Goal: Information Seeking & Learning: Find specific fact

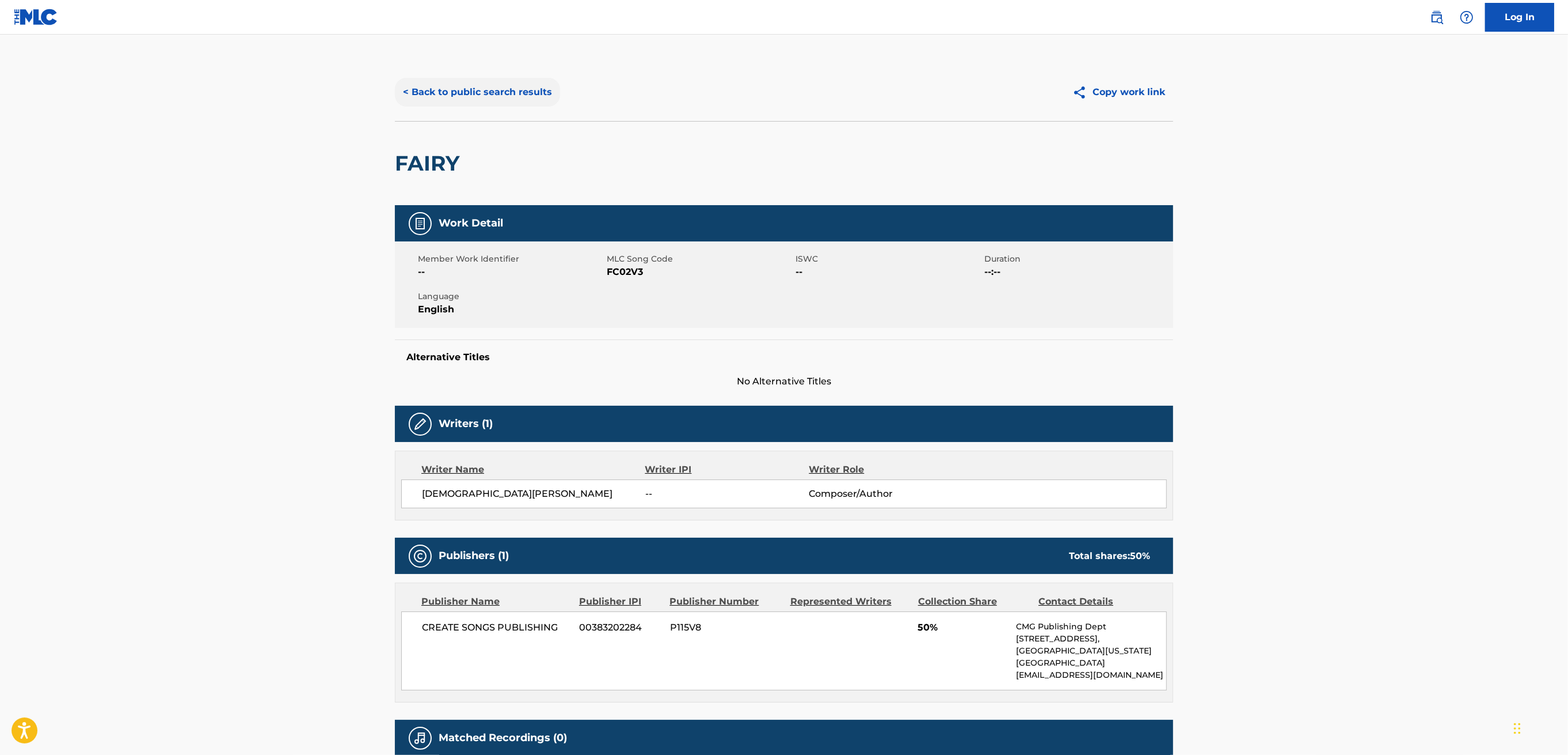
click at [461, 91] on button "< Back to public search results" at bounding box center [477, 92] width 166 height 29
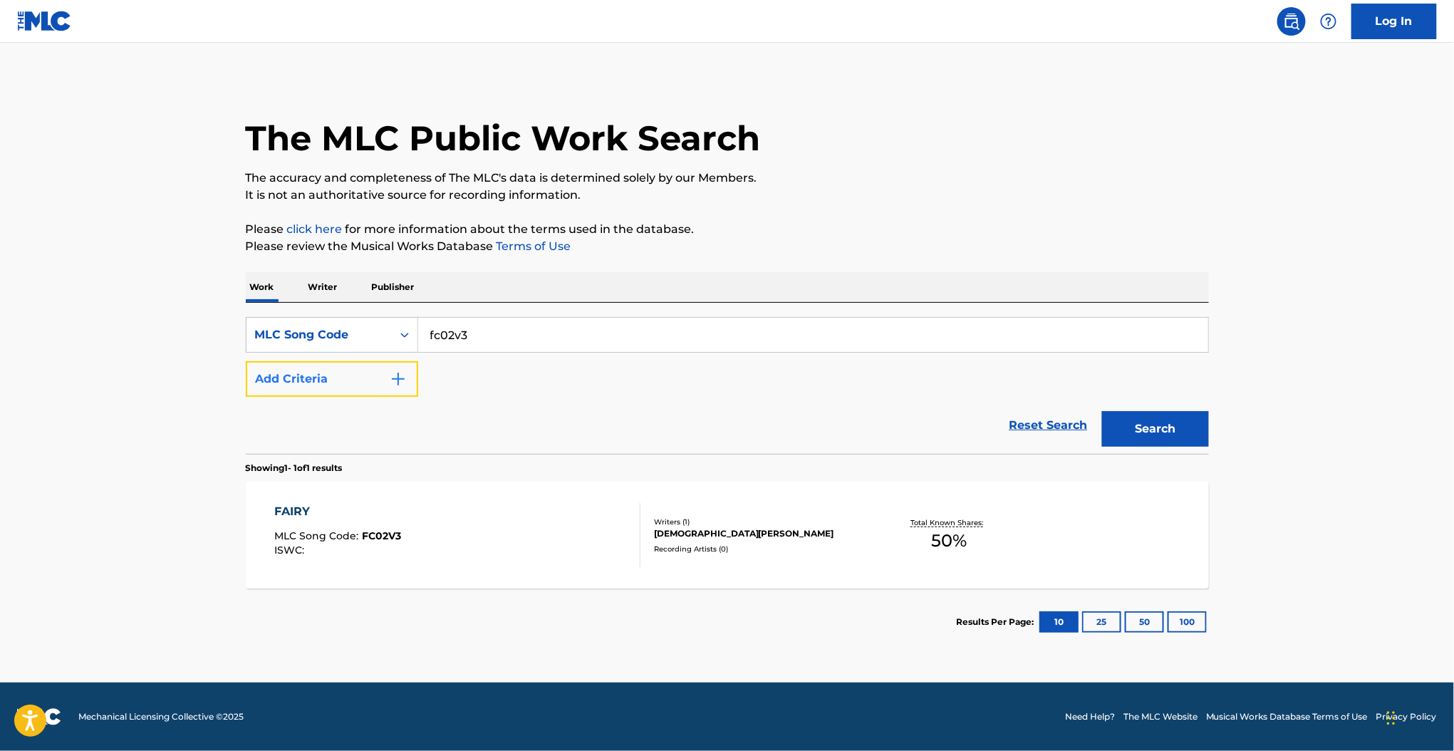
click at [348, 386] on button "Add Criteria" at bounding box center [332, 379] width 172 height 36
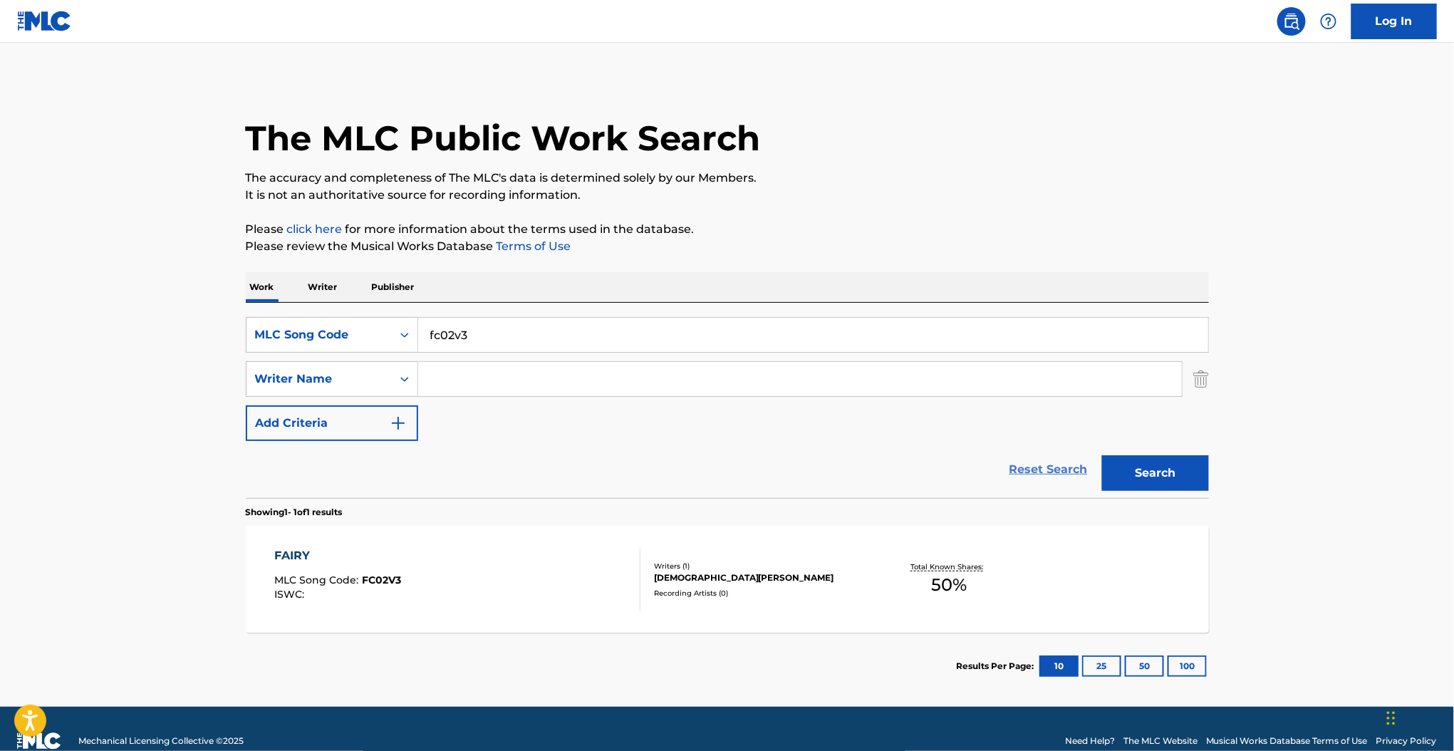
click at [1038, 468] on link "Reset Search" at bounding box center [1049, 469] width 93 height 31
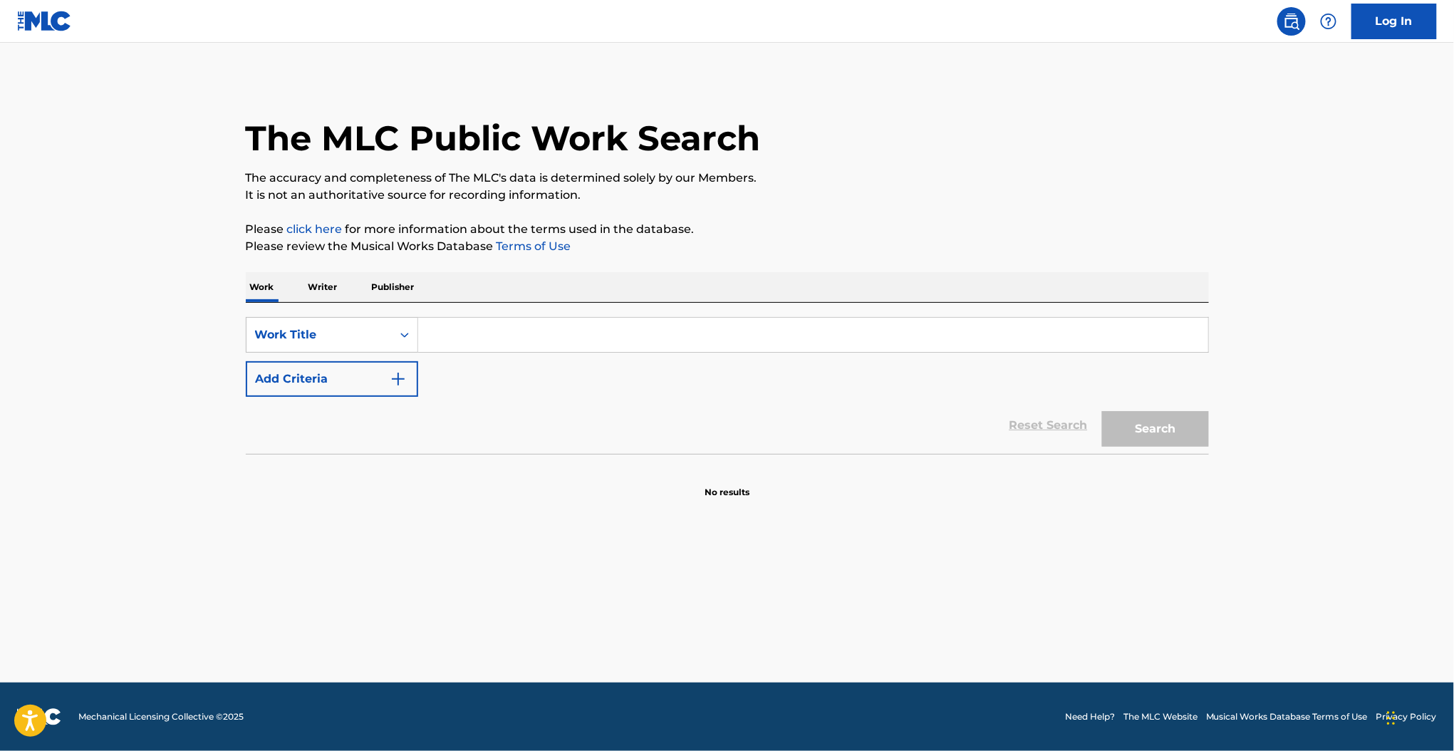
click at [461, 336] on input "Search Form" at bounding box center [813, 335] width 790 height 34
type input "Fairy"
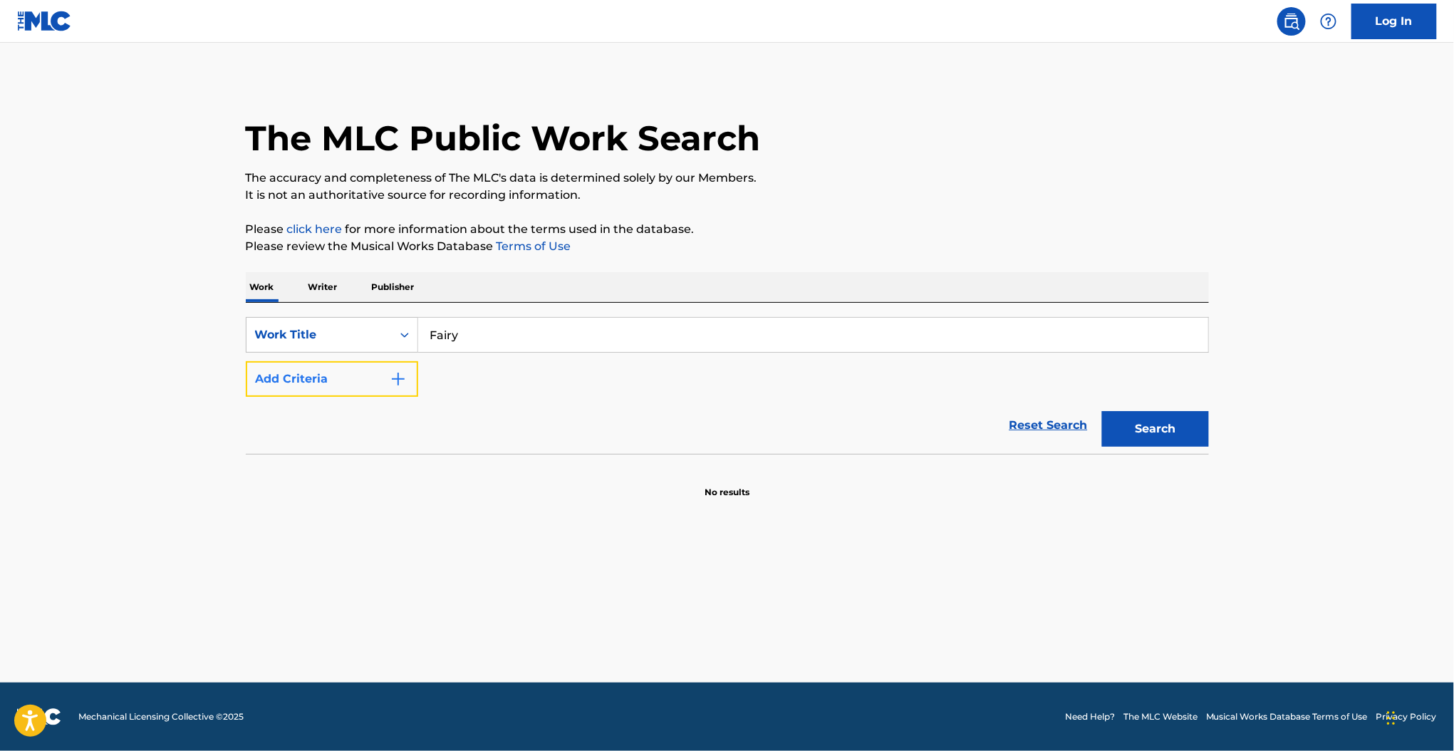
click at [395, 373] on img "Search Form" at bounding box center [398, 379] width 17 height 17
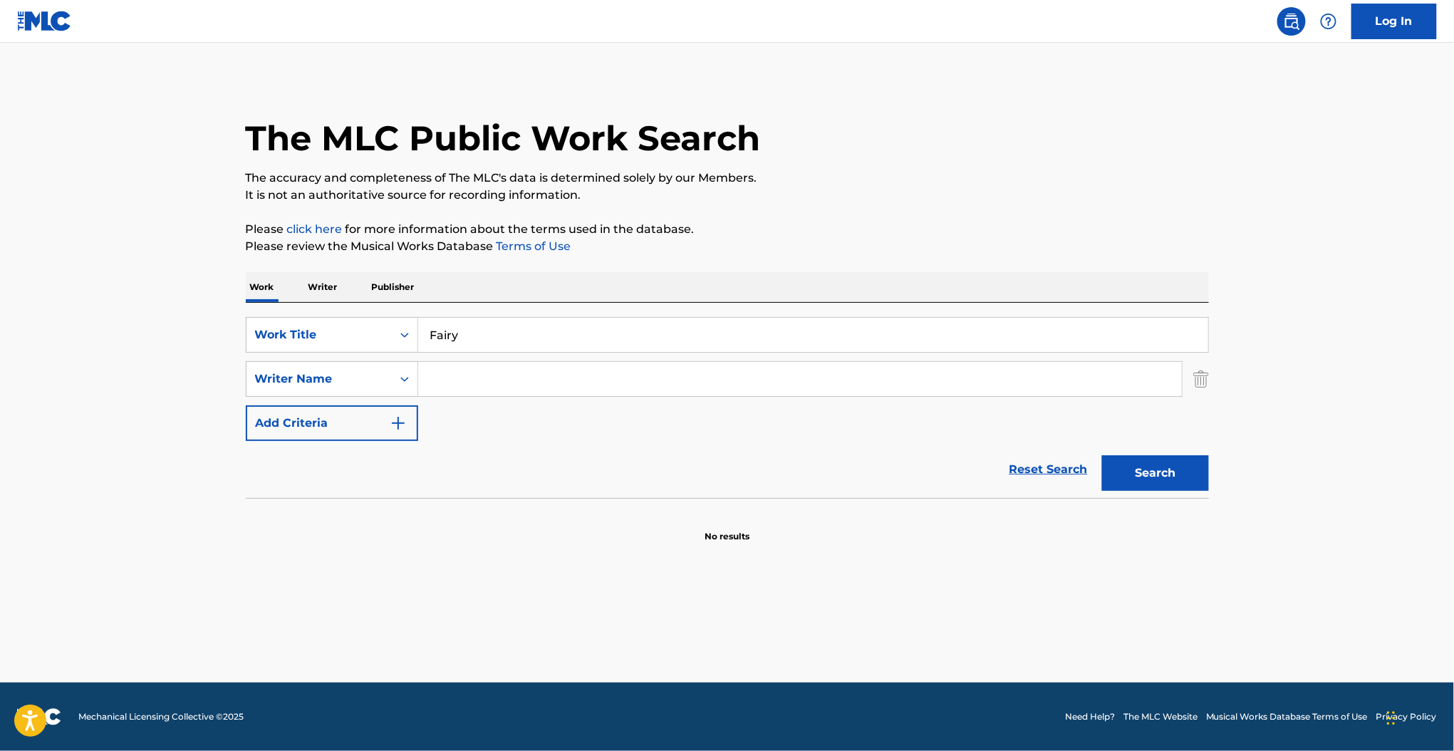
click at [437, 377] on input "Search Form" at bounding box center [800, 379] width 764 height 34
type input "[PERSON_NAME]"
click at [1102, 455] on button "Search" at bounding box center [1155, 473] width 107 height 36
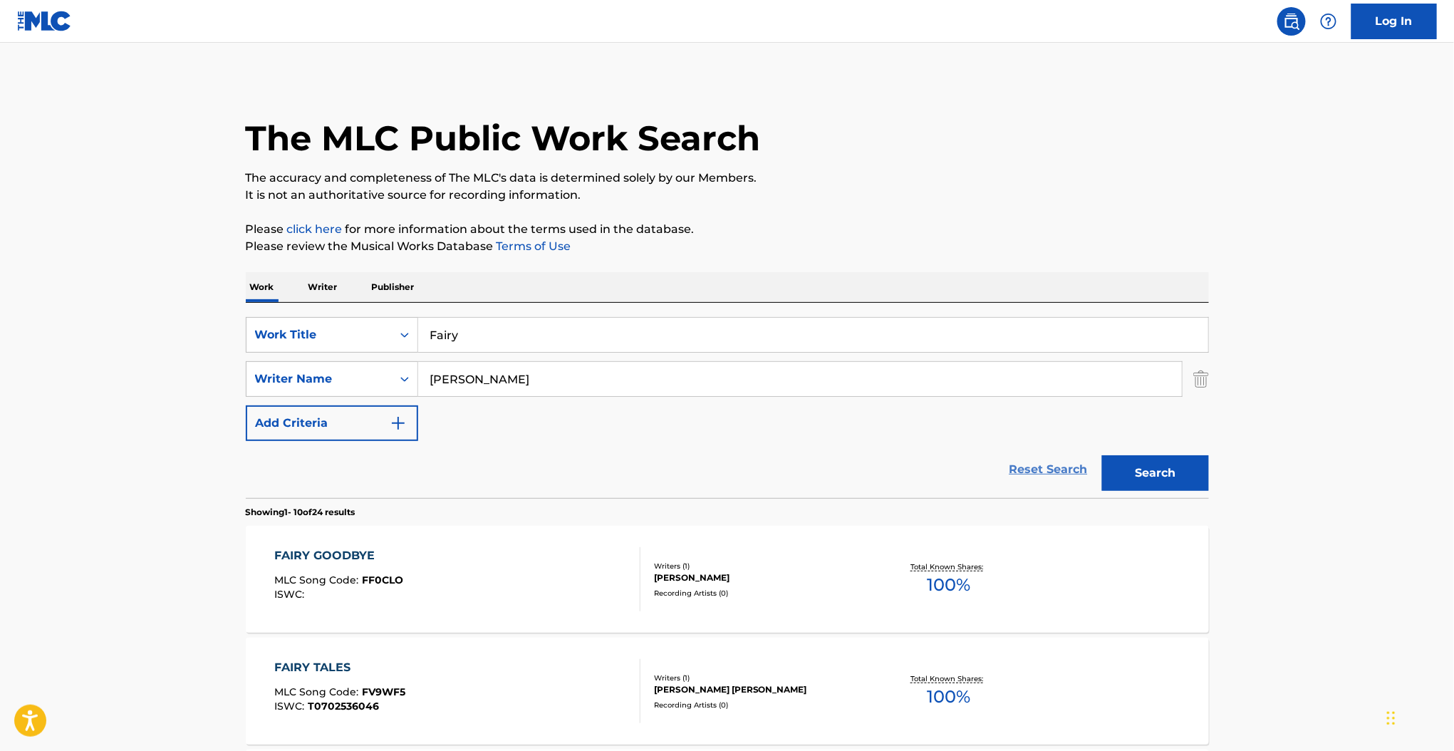
click at [1064, 469] on link "Reset Search" at bounding box center [1049, 469] width 93 height 31
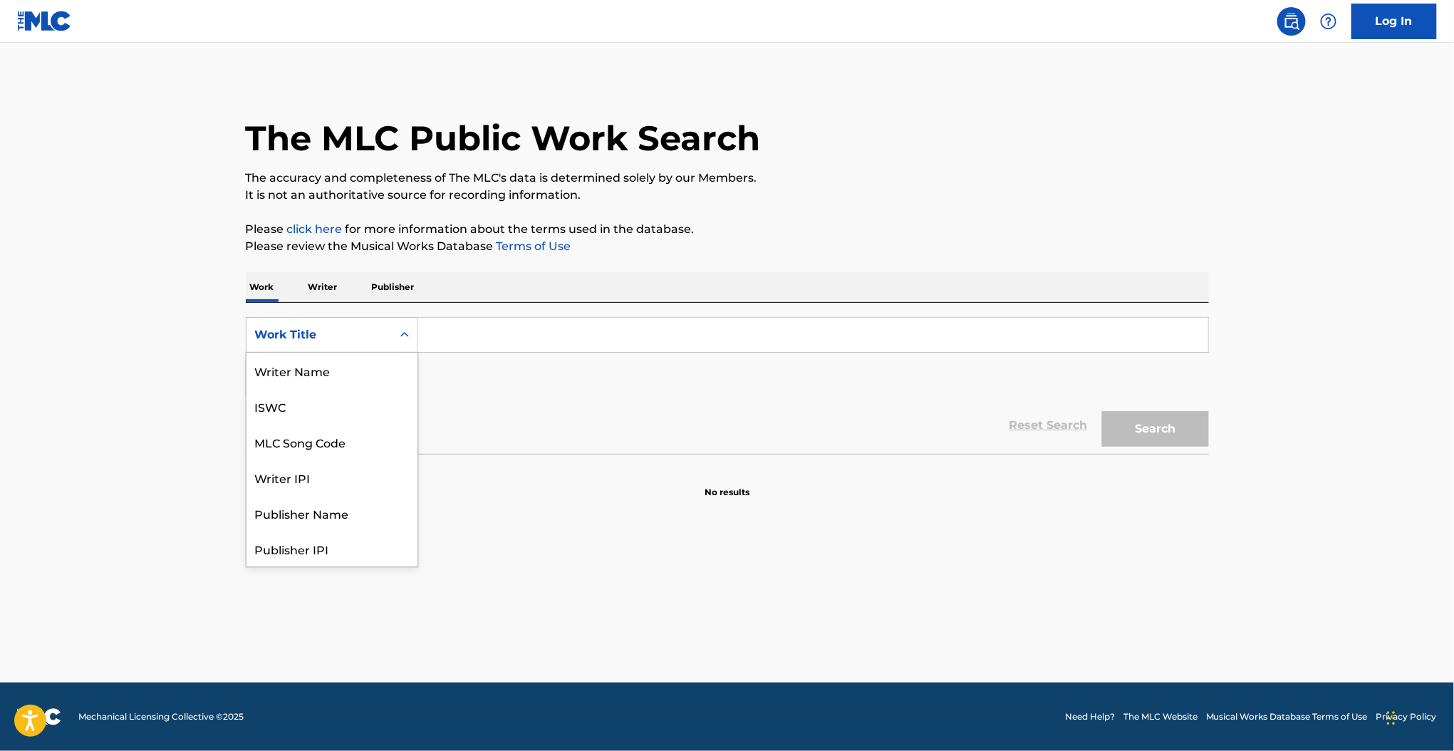
click at [311, 320] on div "Work Title" at bounding box center [332, 335] width 172 height 36
click at [325, 380] on div "MLC Song Code" at bounding box center [332, 371] width 171 height 36
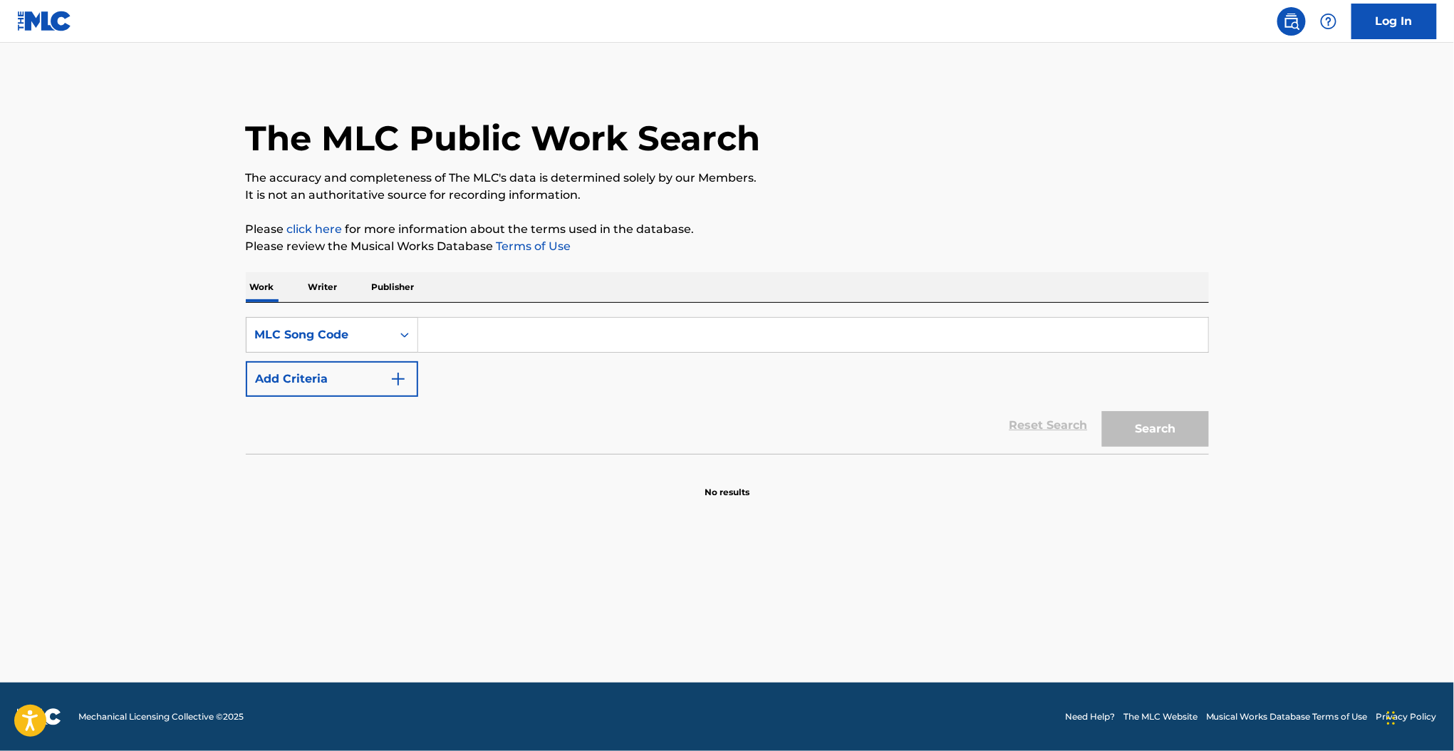
click at [459, 335] on input "Search Form" at bounding box center [813, 335] width 790 height 34
type input "fb8g59"
click at [1102, 411] on button "Search" at bounding box center [1155, 429] width 107 height 36
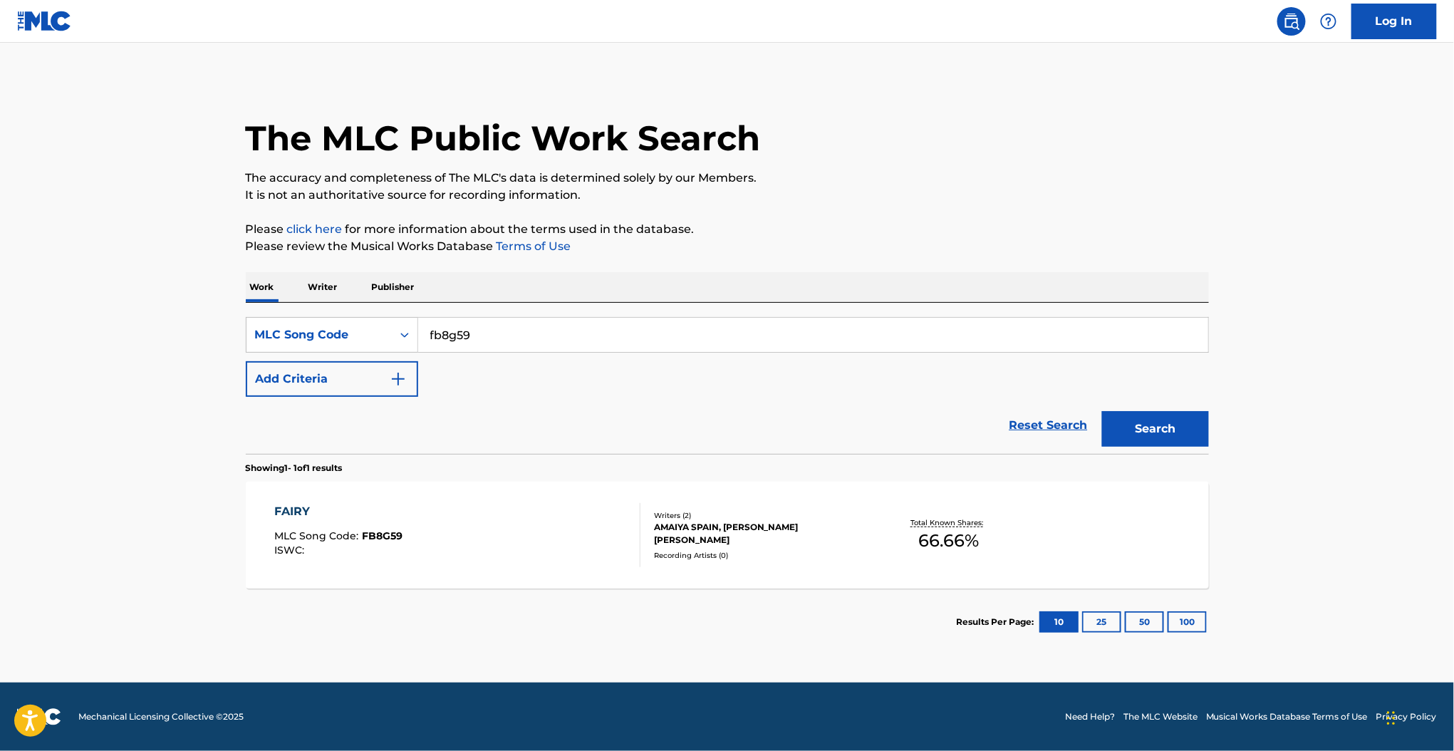
click at [595, 519] on div "FAIRY MLC Song Code : FB8G59 ISWC :" at bounding box center [457, 535] width 366 height 64
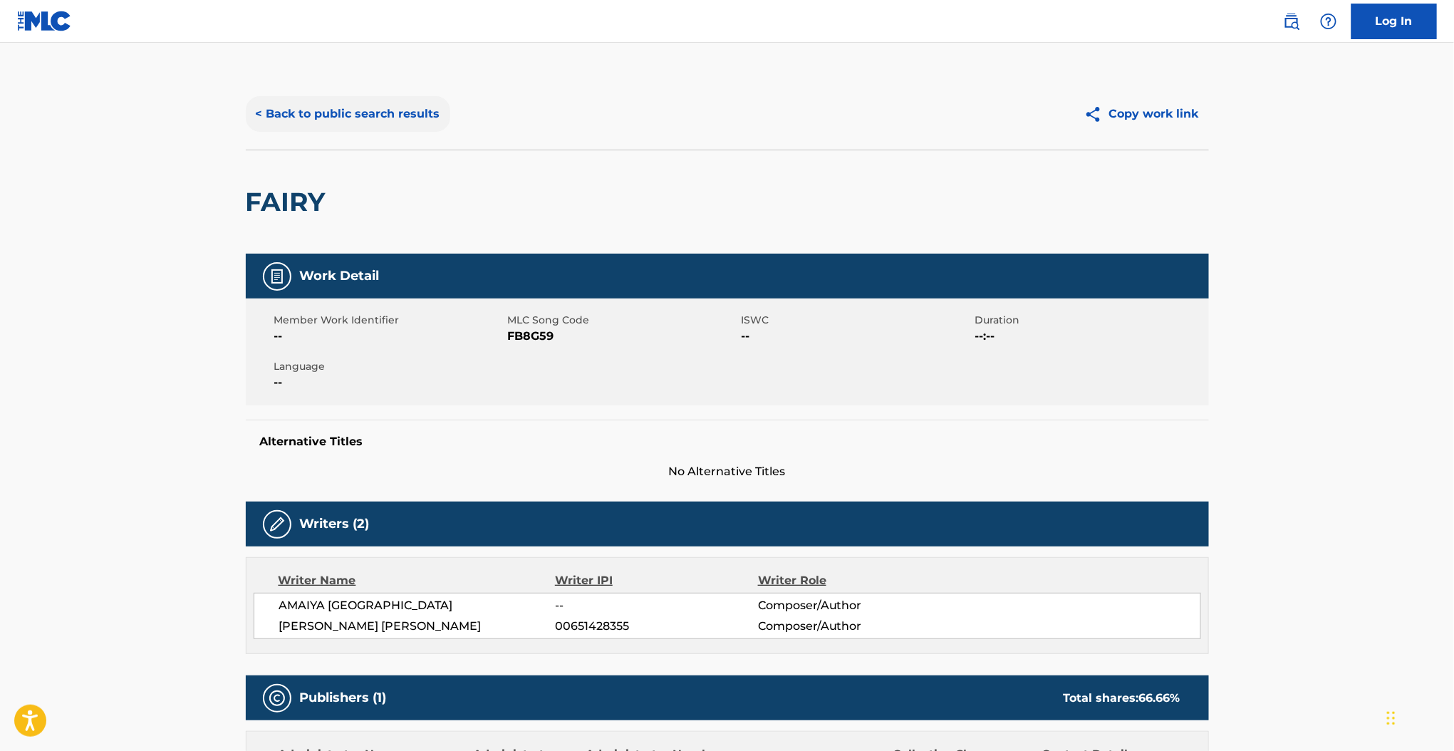
click at [291, 112] on button "< Back to public search results" at bounding box center [348, 114] width 205 height 36
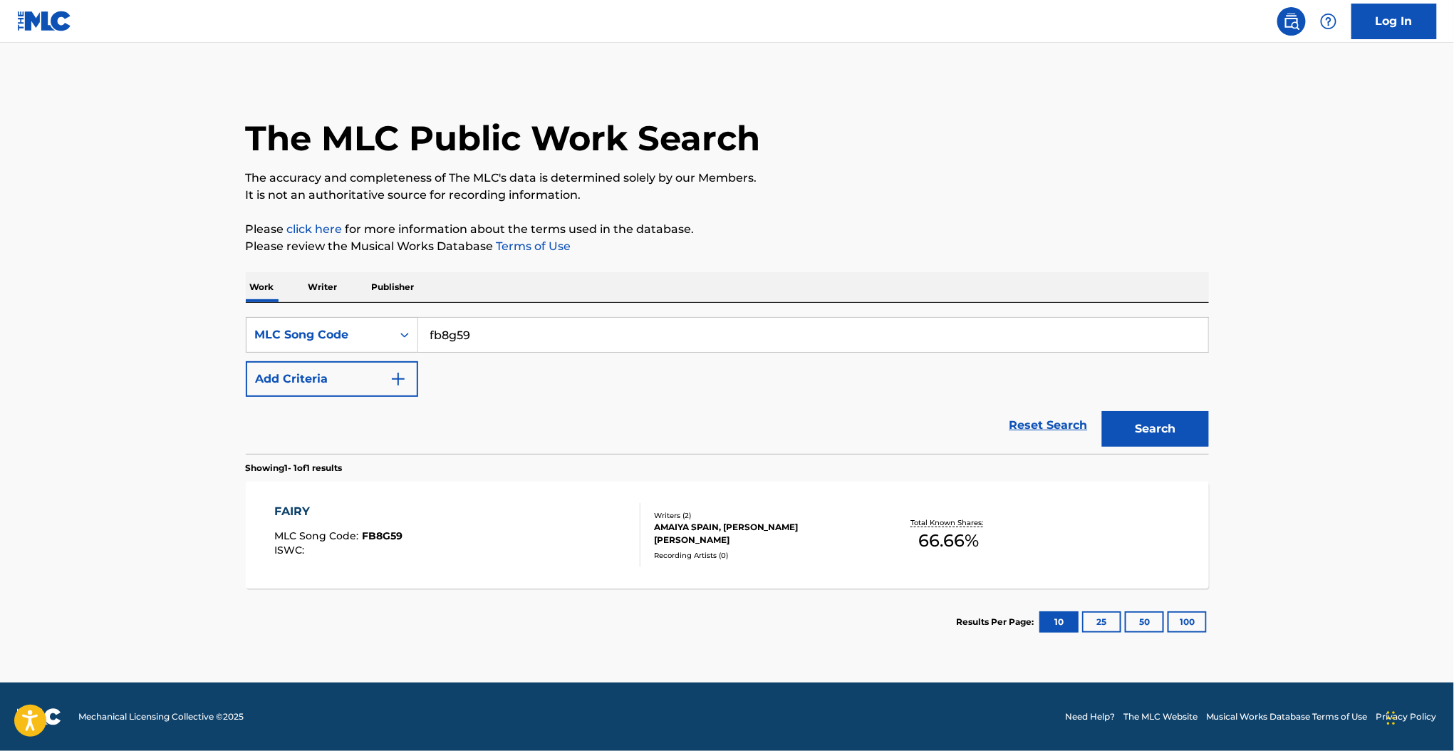
click at [1038, 417] on link "Reset Search" at bounding box center [1049, 425] width 93 height 31
